Goal: Navigation & Orientation: Find specific page/section

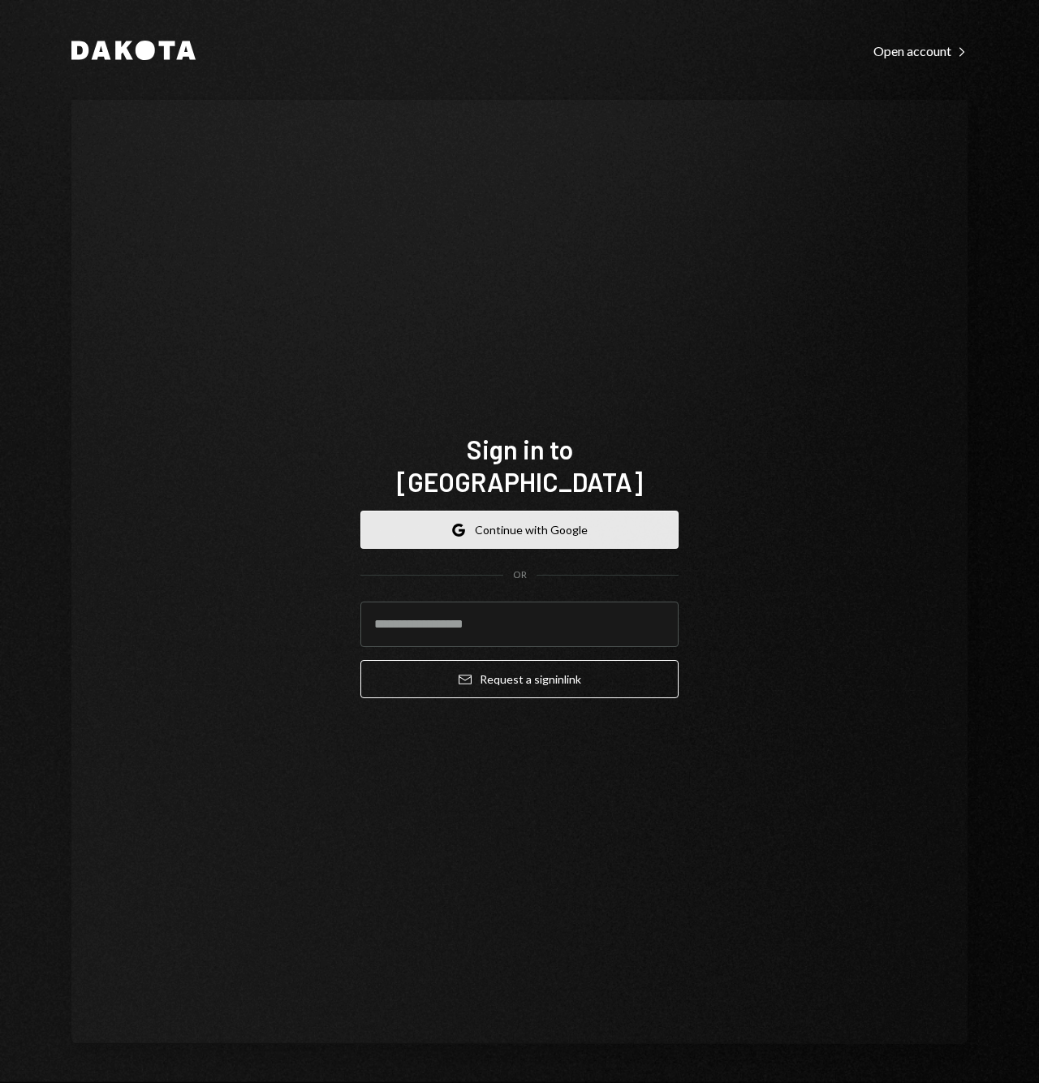
click at [503, 518] on button "Google Continue with Google" at bounding box center [519, 530] width 318 height 38
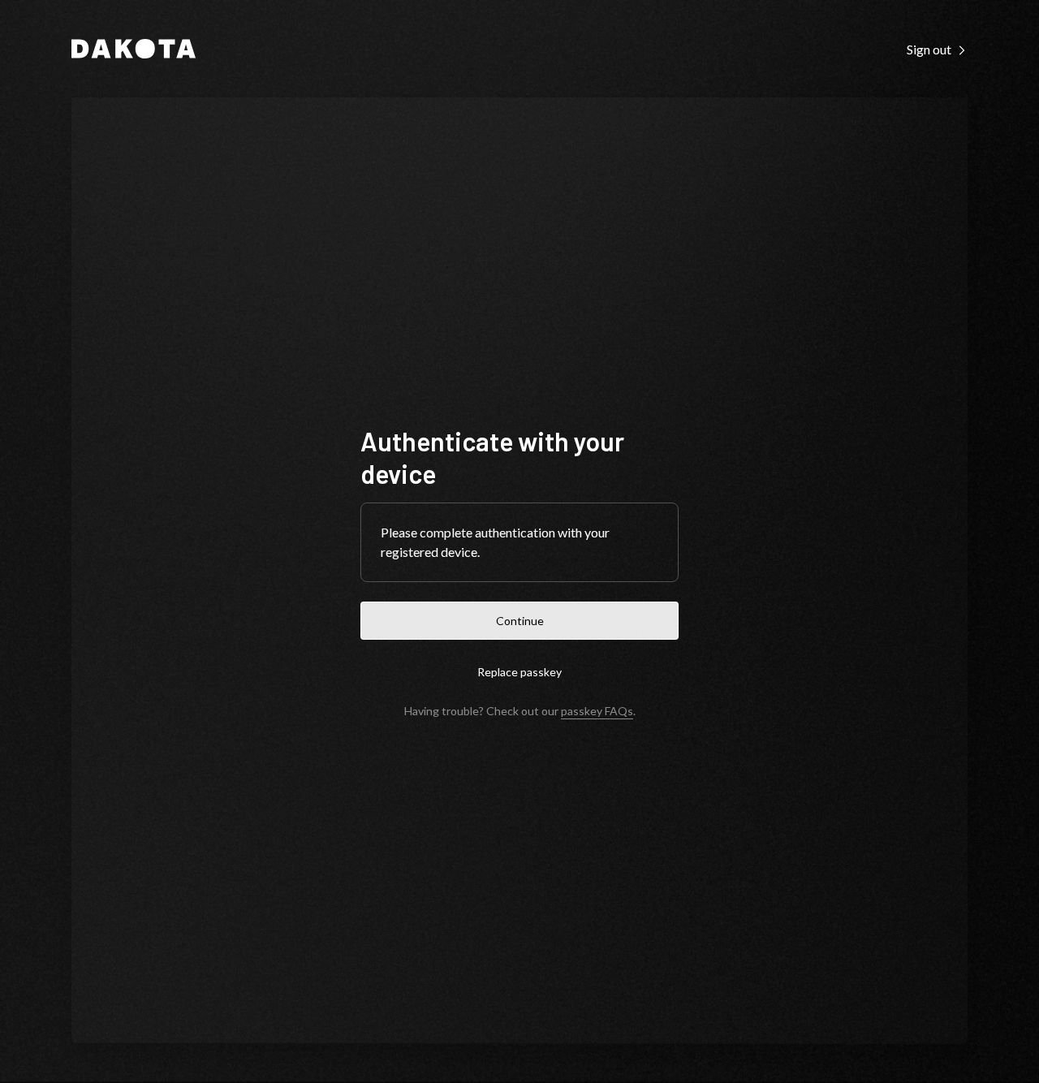
click at [510, 618] on button "Continue" at bounding box center [519, 621] width 318 height 38
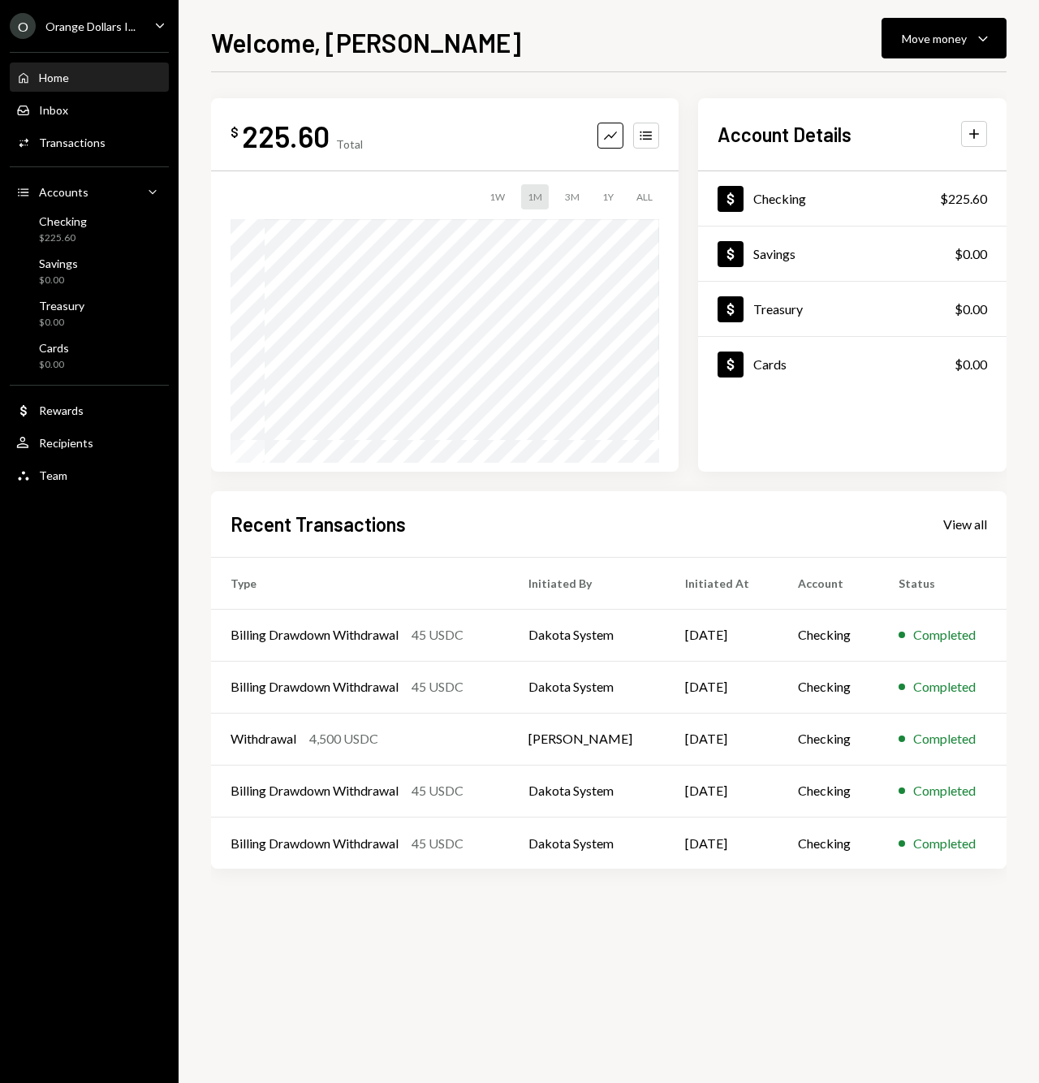
click at [139, 27] on div "O Orange Dollars I... Caret Down" at bounding box center [89, 26] width 179 height 26
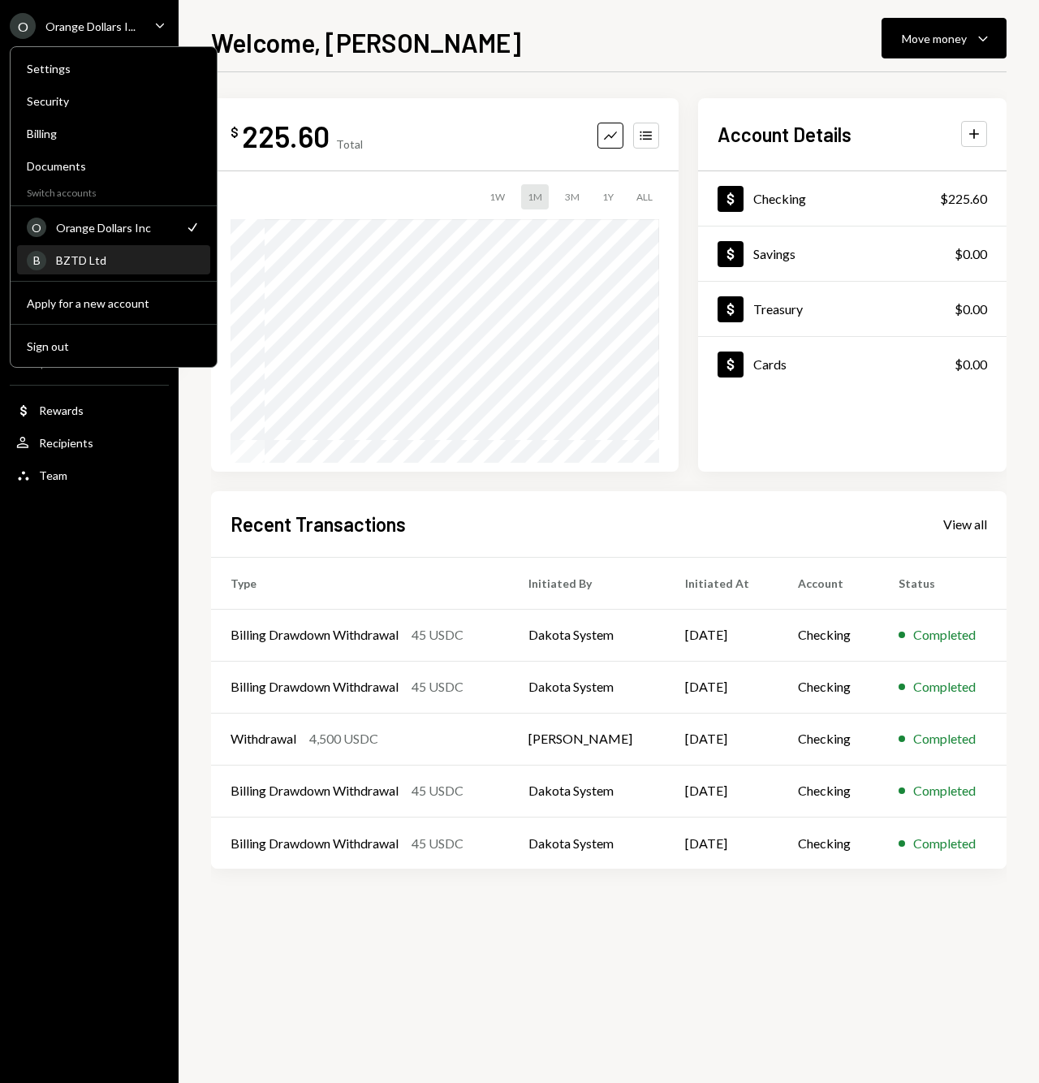
click at [69, 266] on div "BZTD Ltd" at bounding box center [128, 260] width 144 height 14
